Goal: Information Seeking & Learning: Learn about a topic

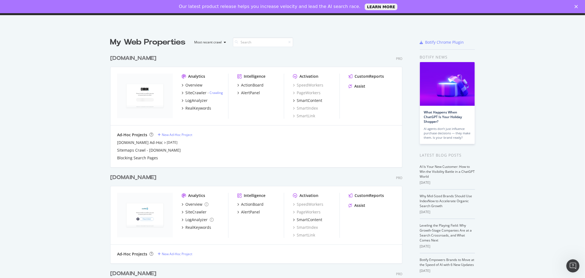
scroll to position [1664, 292]
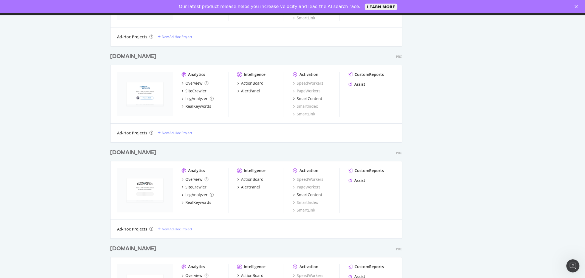
scroll to position [2629, 292]
click at [132, 152] on div "[DOMAIN_NAME]" at bounding box center [133, 152] width 46 height 8
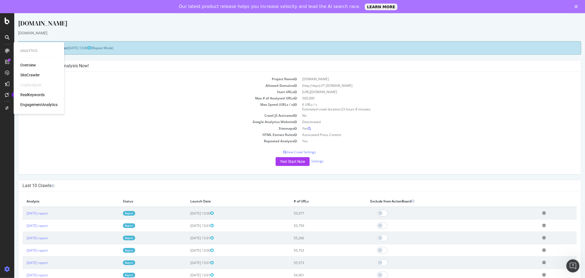
click at [28, 63] on div "Overview" at bounding box center [28, 64] width 16 height 5
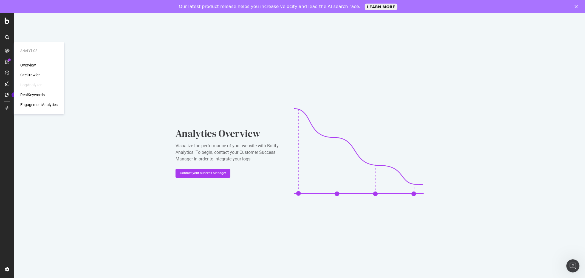
click at [35, 74] on div "SiteCrawler" at bounding box center [29, 74] width 19 height 5
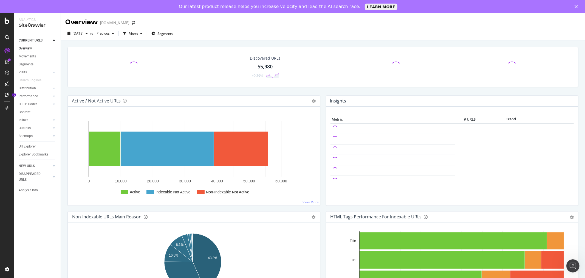
click at [24, 64] on div "Segments" at bounding box center [26, 64] width 15 height 6
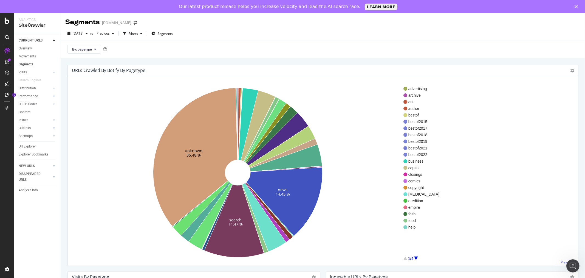
click at [173, 33] on span "Segments" at bounding box center [164, 33] width 15 height 5
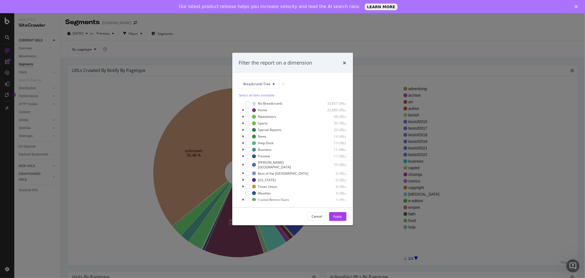
scroll to position [4, 0]
click at [246, 200] on span "Show 15 more" at bounding box center [253, 202] width 20 height 5
click at [276, 167] on div "modal" at bounding box center [293, 168] width 49 height 3
click at [336, 215] on div "Apply" at bounding box center [338, 216] width 9 height 5
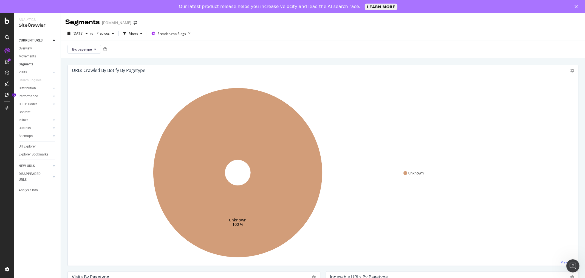
click at [91, 50] on span "By: pagetype" at bounding box center [82, 49] width 20 height 5
click at [193, 33] on icon at bounding box center [189, 34] width 7 height 8
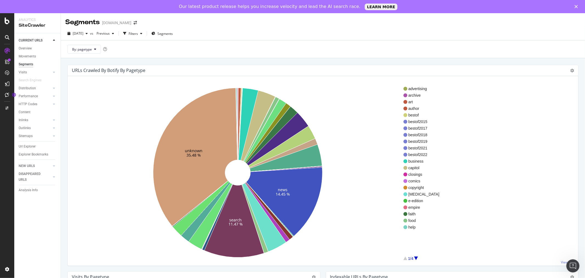
click at [142, 32] on icon "button" at bounding box center [141, 33] width 2 height 3
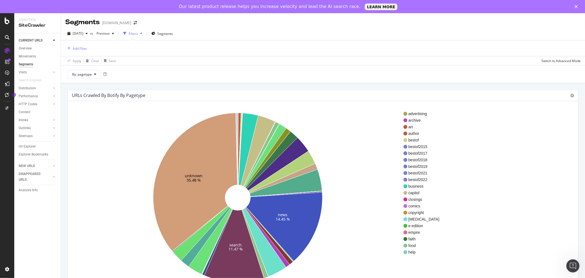
click at [81, 76] on span "By: pagetype" at bounding box center [82, 74] width 20 height 5
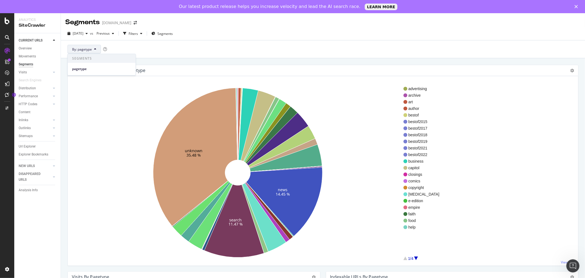
click at [92, 49] on span "By: pagetype" at bounding box center [82, 49] width 20 height 5
click at [145, 36] on div "Filters" at bounding box center [133, 33] width 24 height 8
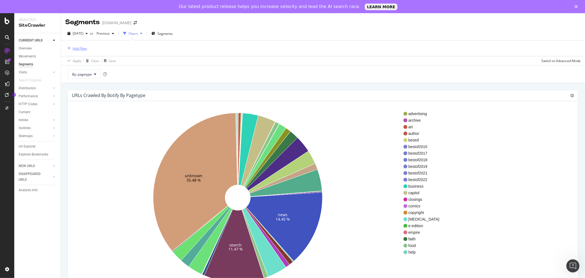
click at [75, 47] on div "Add Filter" at bounding box center [80, 48] width 15 height 5
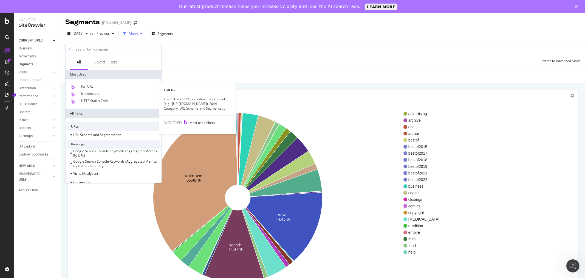
click at [96, 85] on div "Full URL" at bounding box center [114, 86] width 94 height 7
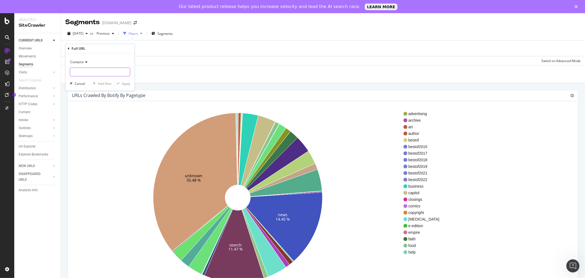
click at [83, 75] on input "text" at bounding box center [100, 71] width 60 height 9
click at [100, 72] on input "blogs" at bounding box center [96, 71] width 52 height 9
type input "[DOMAIN_NAME]"
click at [127, 83] on div "Apply" at bounding box center [126, 83] width 9 height 5
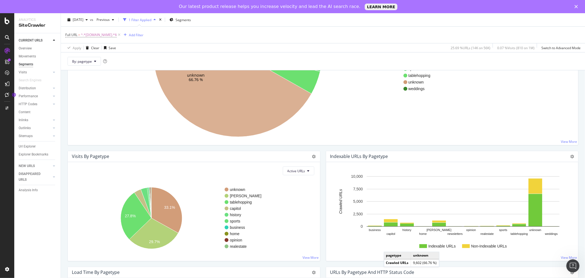
scroll to position [145, 0]
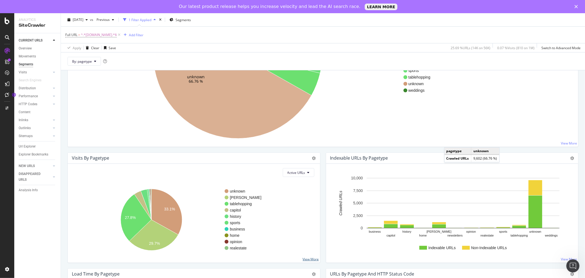
click at [307, 259] on link "View More" at bounding box center [311, 259] width 16 height 5
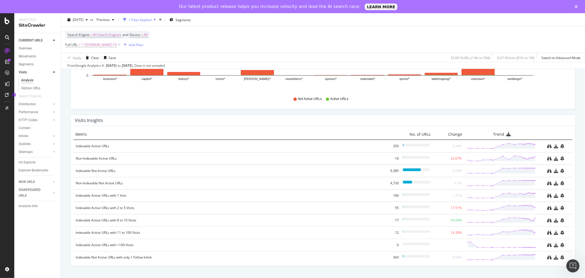
scroll to position [320, 0]
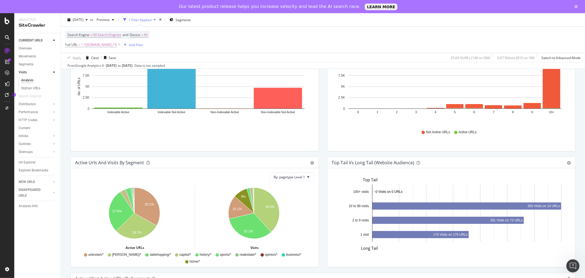
click at [83, 19] on span "[DATE]" at bounding box center [78, 19] width 11 height 5
click at [254, 156] on div "Active / Not Active URLs Bar (by Value) Bar (by Percentage) Table Export as CSV…" at bounding box center [194, 99] width 257 height 116
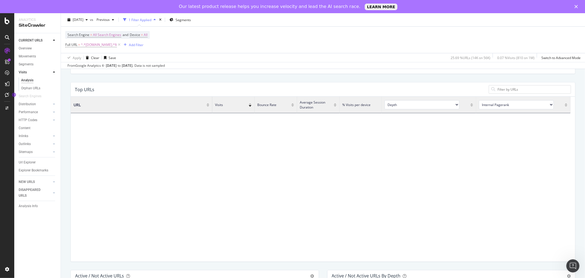
scroll to position [0, 0]
